Goal: Information Seeking & Learning: Learn about a topic

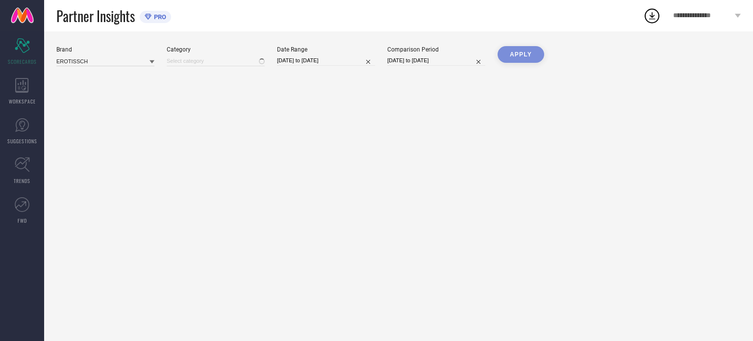
type input "All"
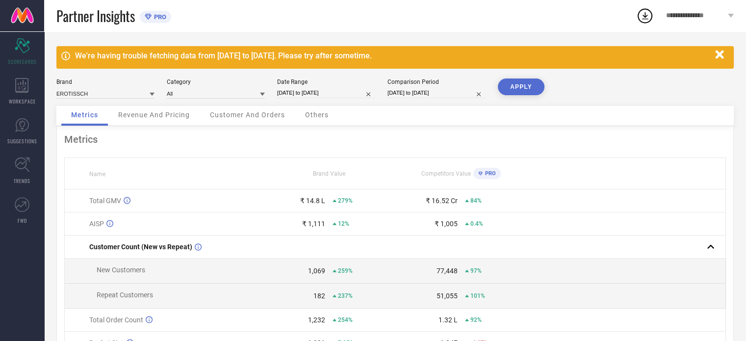
click at [722, 54] on icon "button" at bounding box center [720, 55] width 12 height 12
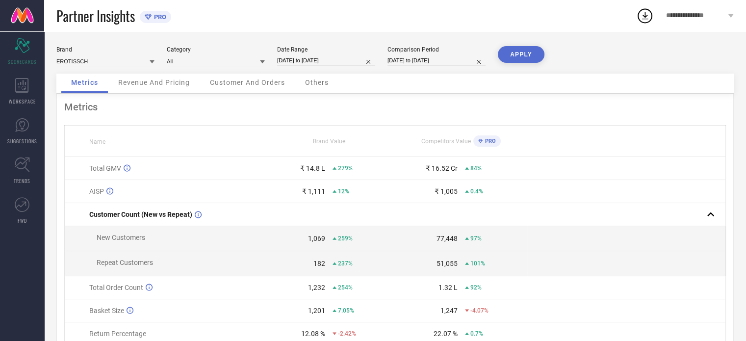
click at [177, 89] on div "Revenue And Pricing" at bounding box center [153, 84] width 91 height 20
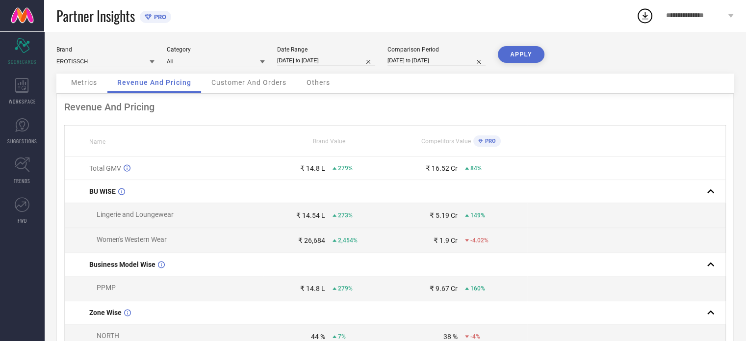
click at [89, 91] on div "Metrics" at bounding box center [84, 84] width 46 height 20
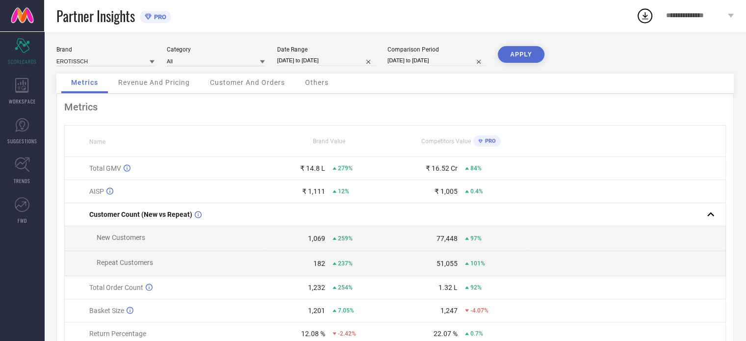
click at [326, 85] on span "Others" at bounding box center [317, 82] width 24 height 8
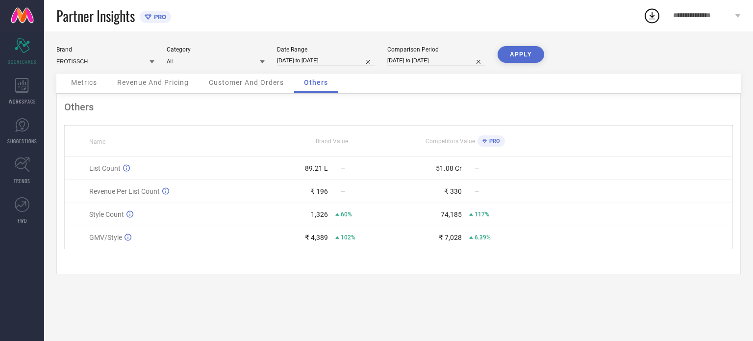
click at [241, 82] on span "Customer And Orders" at bounding box center [246, 82] width 75 height 8
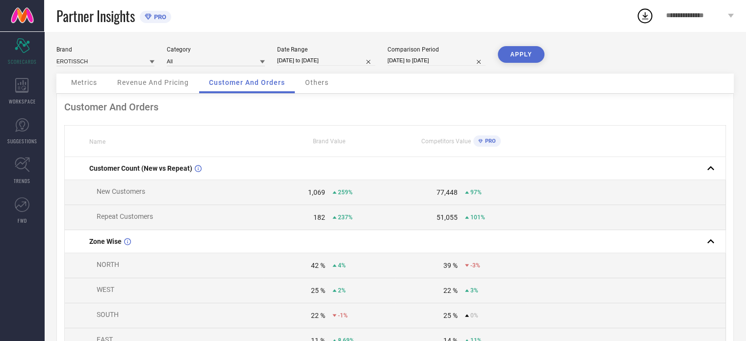
click at [165, 78] on div "Revenue And Pricing" at bounding box center [152, 84] width 91 height 20
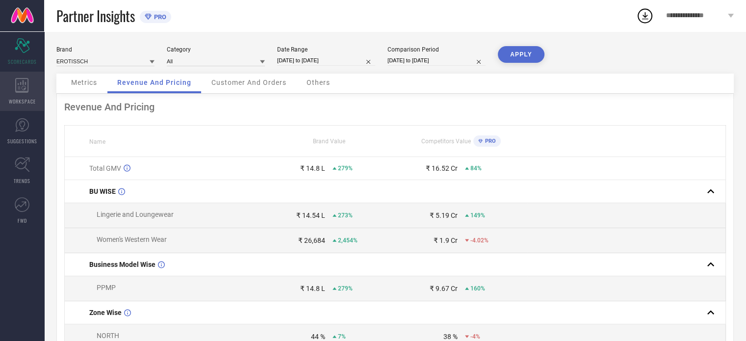
click at [18, 94] on div "WORKSPACE" at bounding box center [22, 91] width 44 height 39
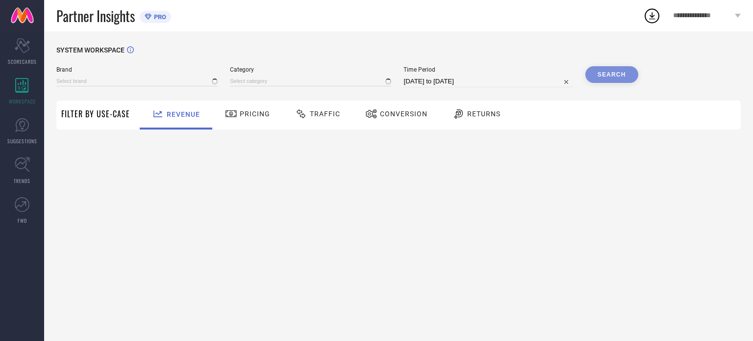
type input "EROTISSCH"
type input "All"
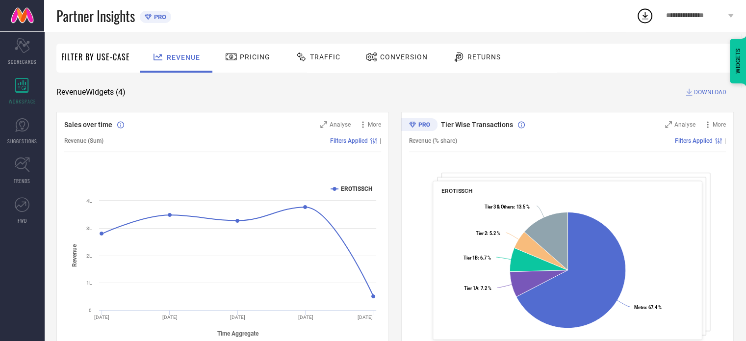
scroll to position [49, 0]
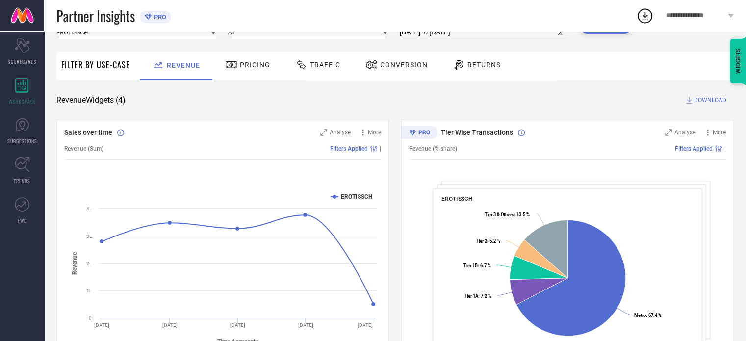
click at [249, 62] on span "Pricing" at bounding box center [255, 65] width 30 height 8
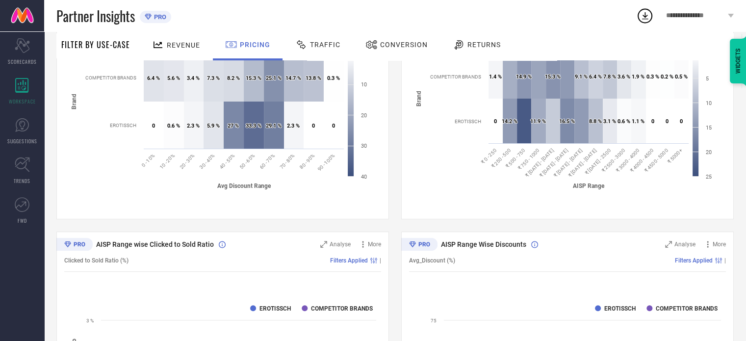
scroll to position [196, 0]
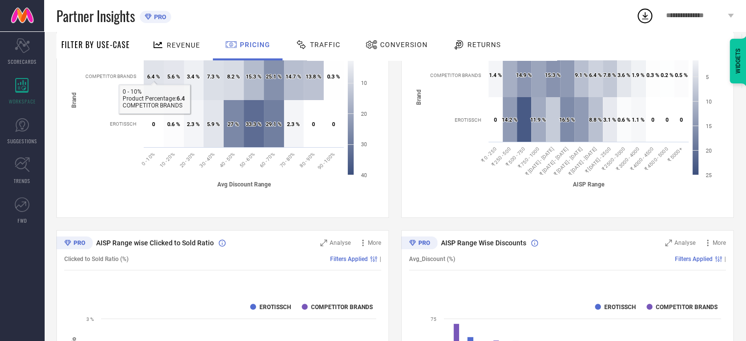
click at [164, 43] on div at bounding box center [159, 45] width 15 height 12
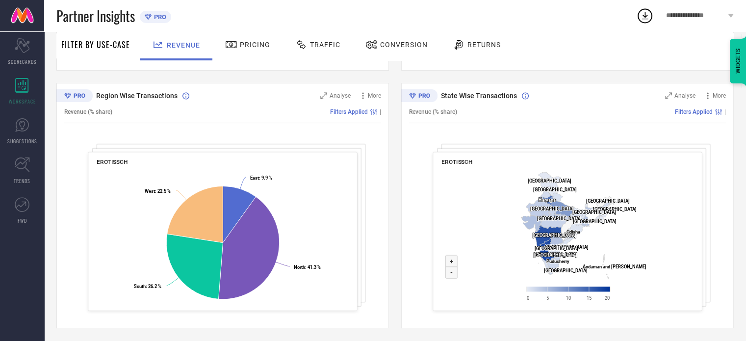
scroll to position [345, 0]
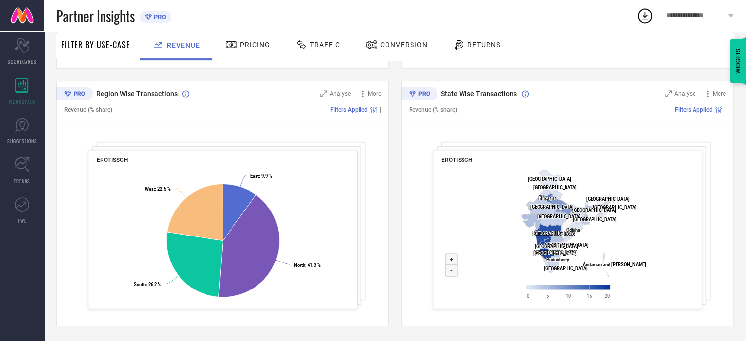
click at [373, 44] on icon at bounding box center [371, 45] width 12 height 12
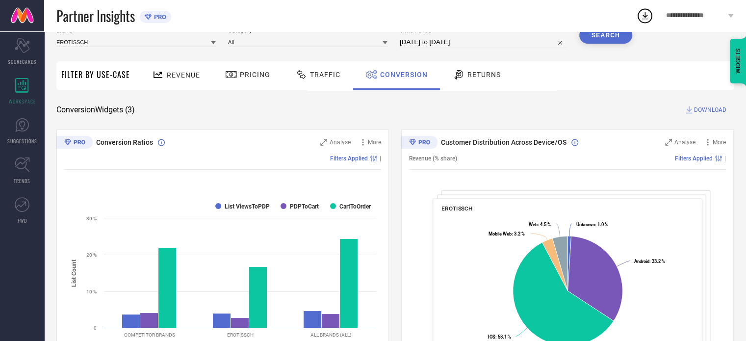
scroll to position [0, 0]
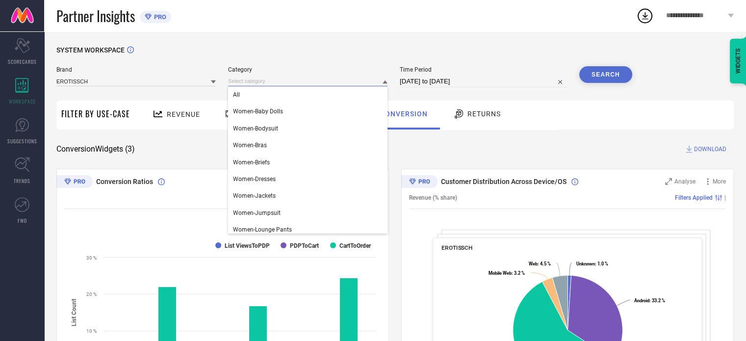
click at [253, 82] on input at bounding box center [307, 81] width 159 height 10
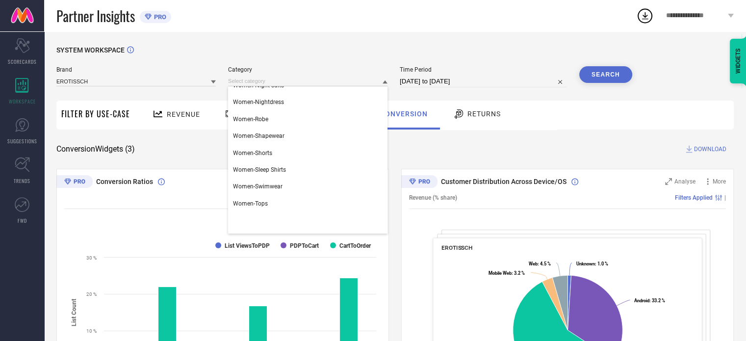
scroll to position [190, 0]
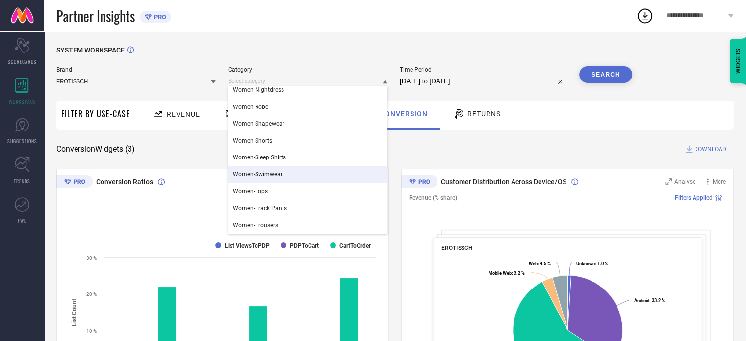
click at [301, 174] on div "Women-Swimwear" at bounding box center [307, 174] width 159 height 17
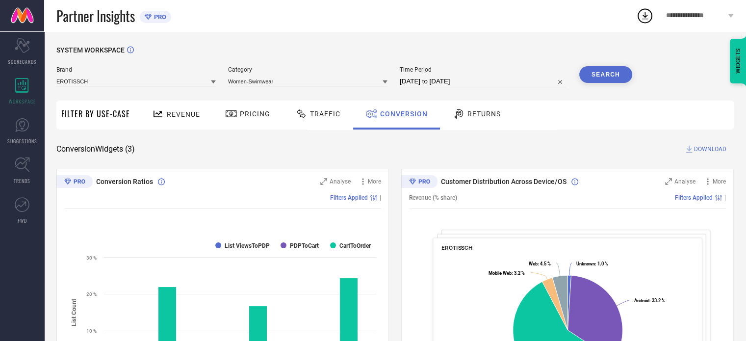
scroll to position [0, 0]
click at [610, 74] on button "Search" at bounding box center [605, 74] width 53 height 17
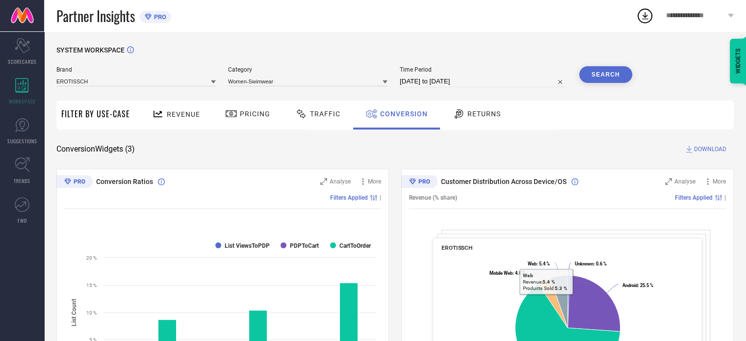
click at [475, 110] on span "Returns" at bounding box center [483, 114] width 33 height 8
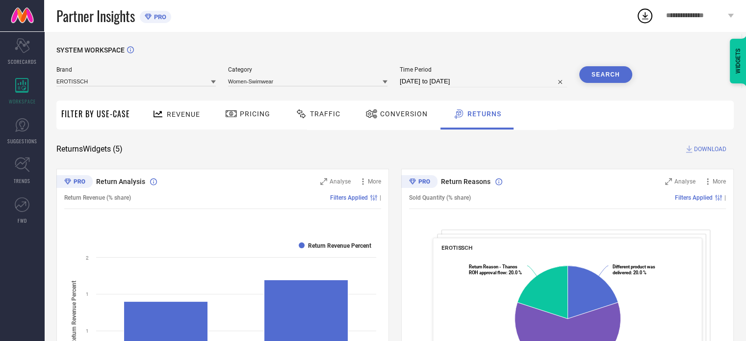
click at [181, 118] on span "Revenue" at bounding box center [183, 114] width 33 height 8
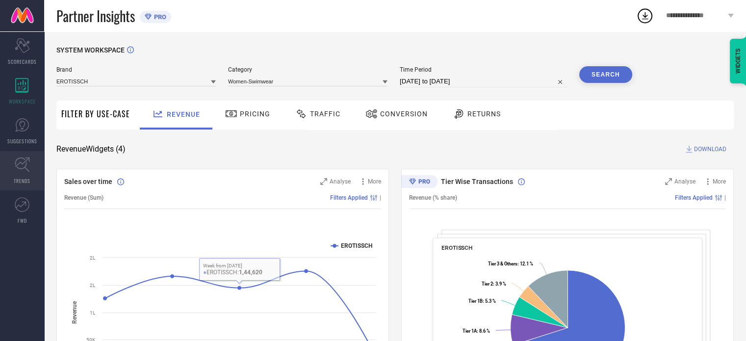
click at [19, 166] on icon at bounding box center [22, 164] width 15 height 15
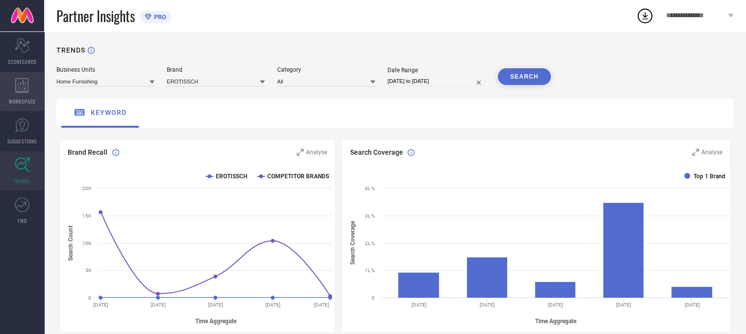
click at [17, 96] on div "WORKSPACE" at bounding box center [22, 91] width 44 height 39
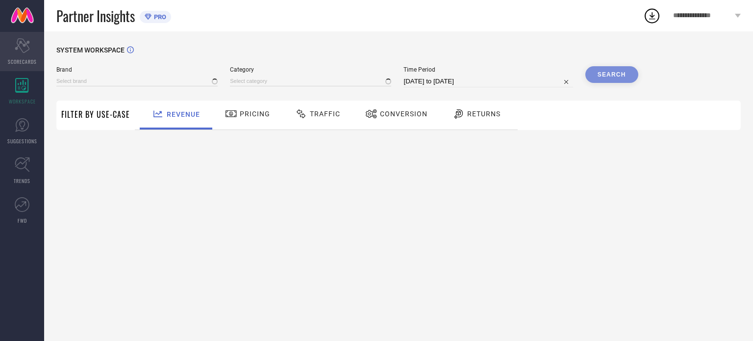
type input "EROTISSCH"
type input "All"
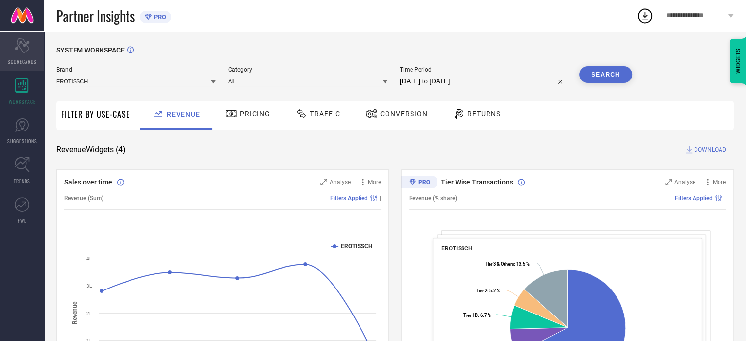
click at [24, 58] on span "SCORECARDS" at bounding box center [22, 61] width 29 height 7
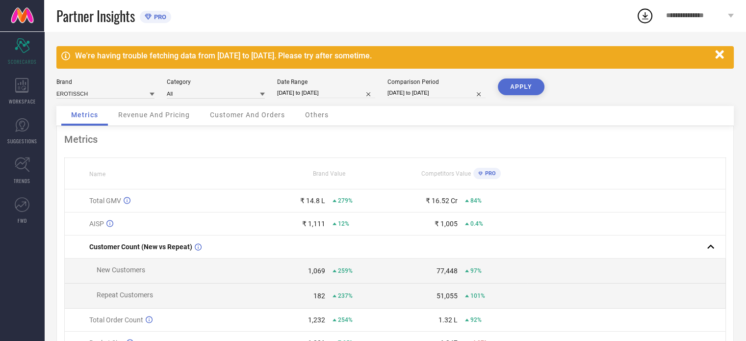
click at [171, 117] on span "Revenue And Pricing" at bounding box center [154, 115] width 72 height 8
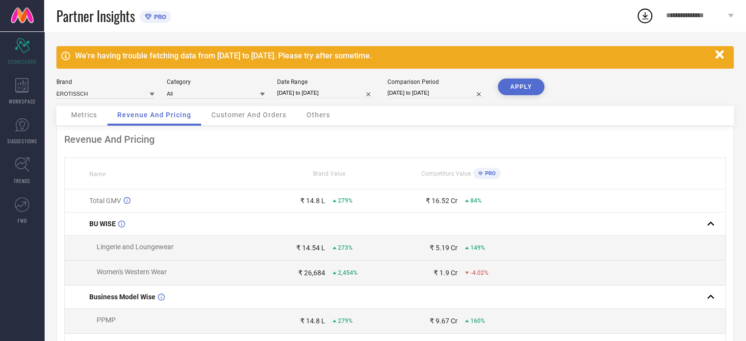
click at [82, 113] on span "Metrics" at bounding box center [84, 115] width 26 height 8
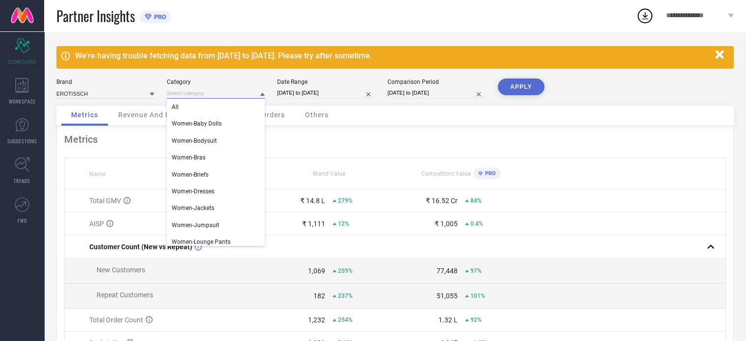
click at [182, 93] on input at bounding box center [216, 93] width 98 height 10
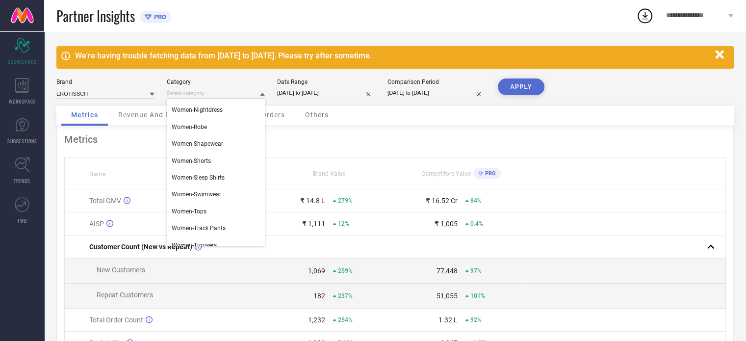
scroll to position [190, 0]
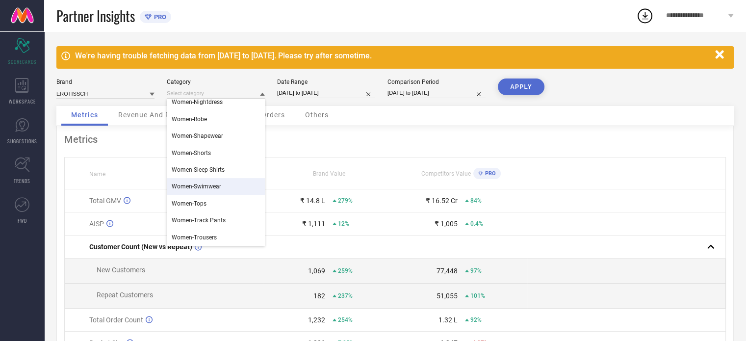
click at [222, 188] on div "Women-Swimwear" at bounding box center [216, 186] width 98 height 17
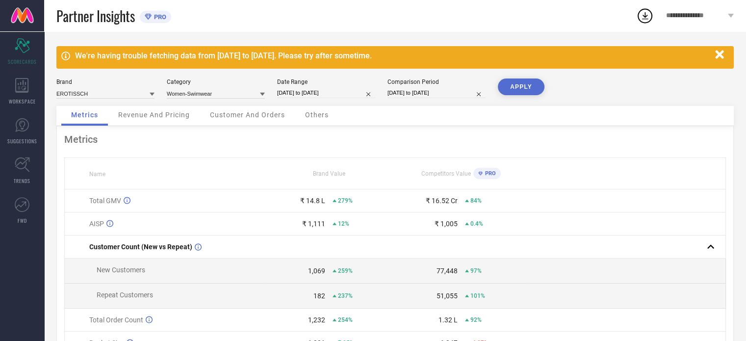
click at [509, 84] on button "APPLY" at bounding box center [521, 86] width 47 height 17
click at [439, 94] on input "[DATE] to [DATE]" at bounding box center [436, 93] width 98 height 10
select select "6"
select select "2024"
select select "7"
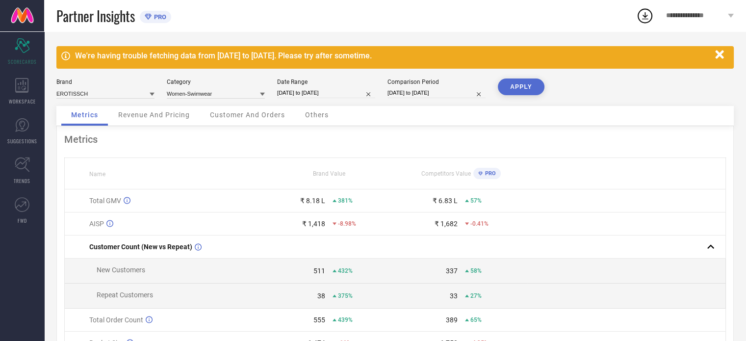
select select "2024"
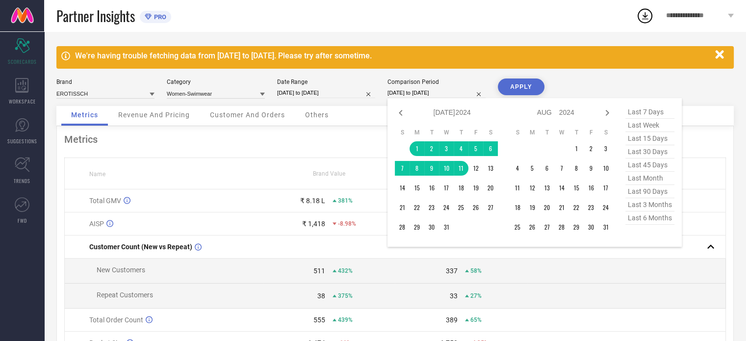
select select "5"
select select "2025"
select select "6"
select select "2025"
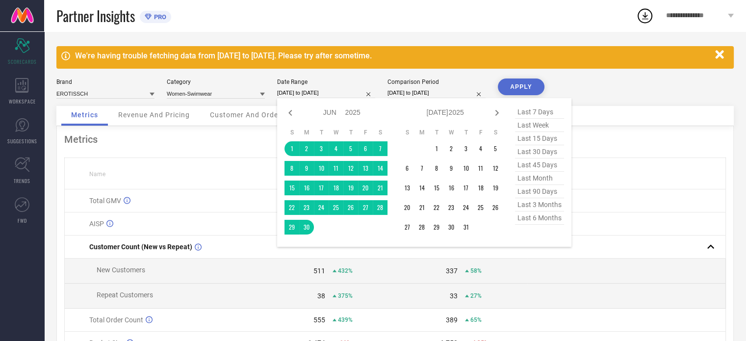
click at [314, 91] on input "[DATE] to [DATE]" at bounding box center [326, 93] width 98 height 10
click at [494, 113] on icon at bounding box center [497, 113] width 12 height 12
select select "6"
select select "2025"
select select "7"
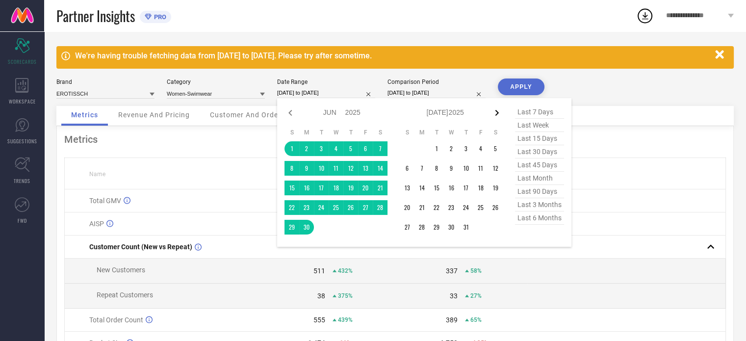
select select "2025"
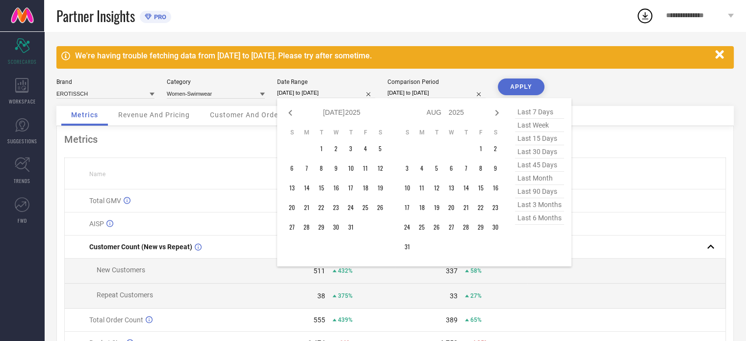
click at [494, 113] on icon at bounding box center [497, 113] width 12 height 12
select select "7"
select select "2025"
select select "8"
select select "2025"
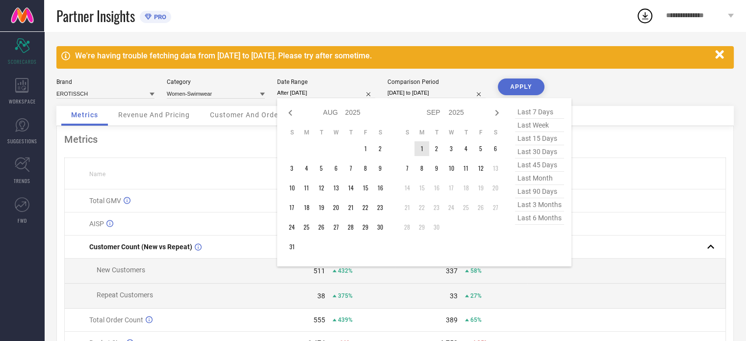
click at [426, 148] on td "1" at bounding box center [421, 148] width 15 height 15
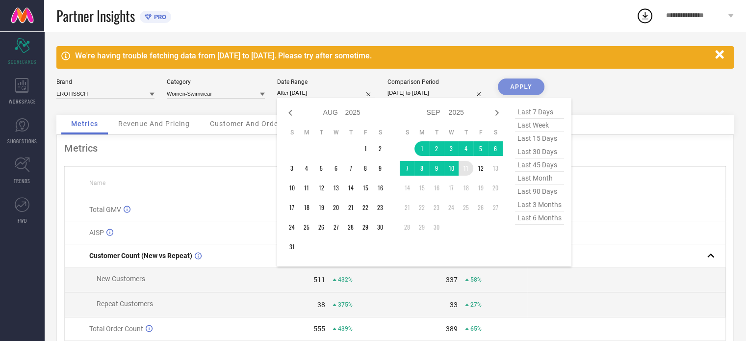
type input "[DATE] to [DATE]"
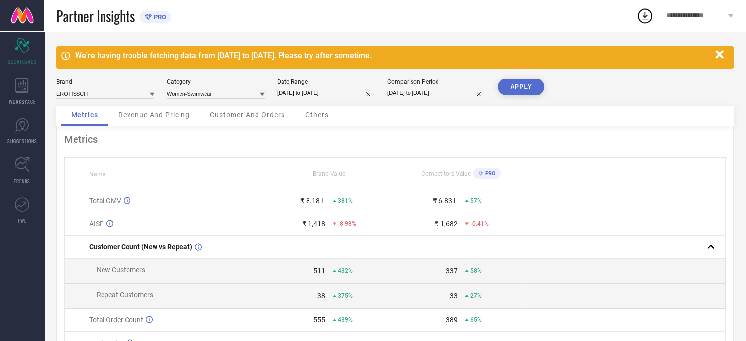
click at [520, 86] on button "APPLY" at bounding box center [521, 86] width 47 height 17
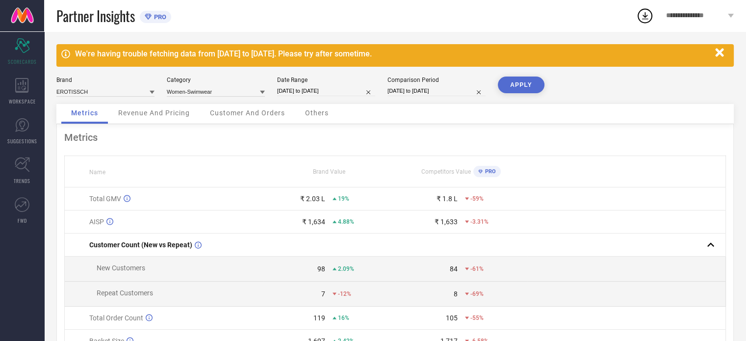
scroll to position [0, 0]
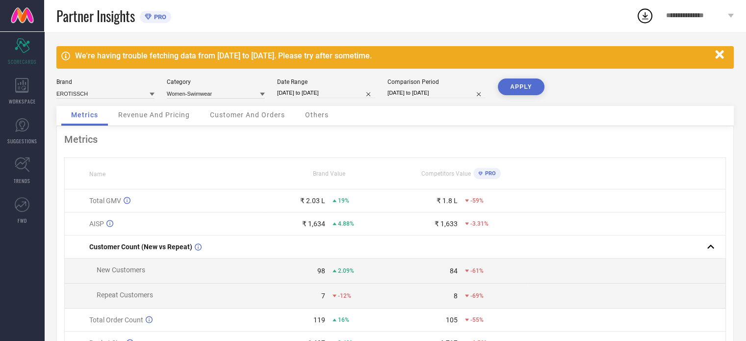
click at [314, 121] on div "Others" at bounding box center [316, 116] width 43 height 20
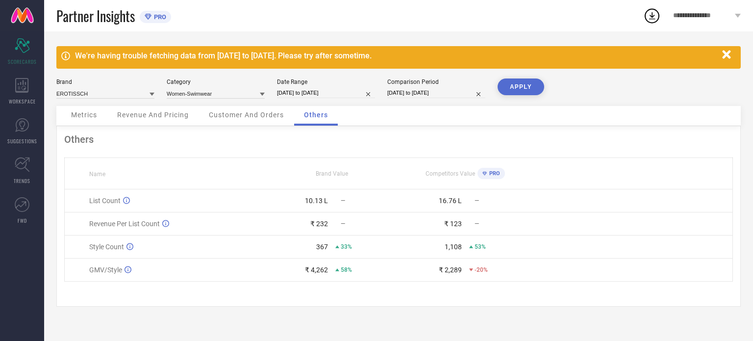
click at [244, 119] on span "Customer And Orders" at bounding box center [246, 115] width 75 height 8
